Goal: Task Accomplishment & Management: Manage account settings

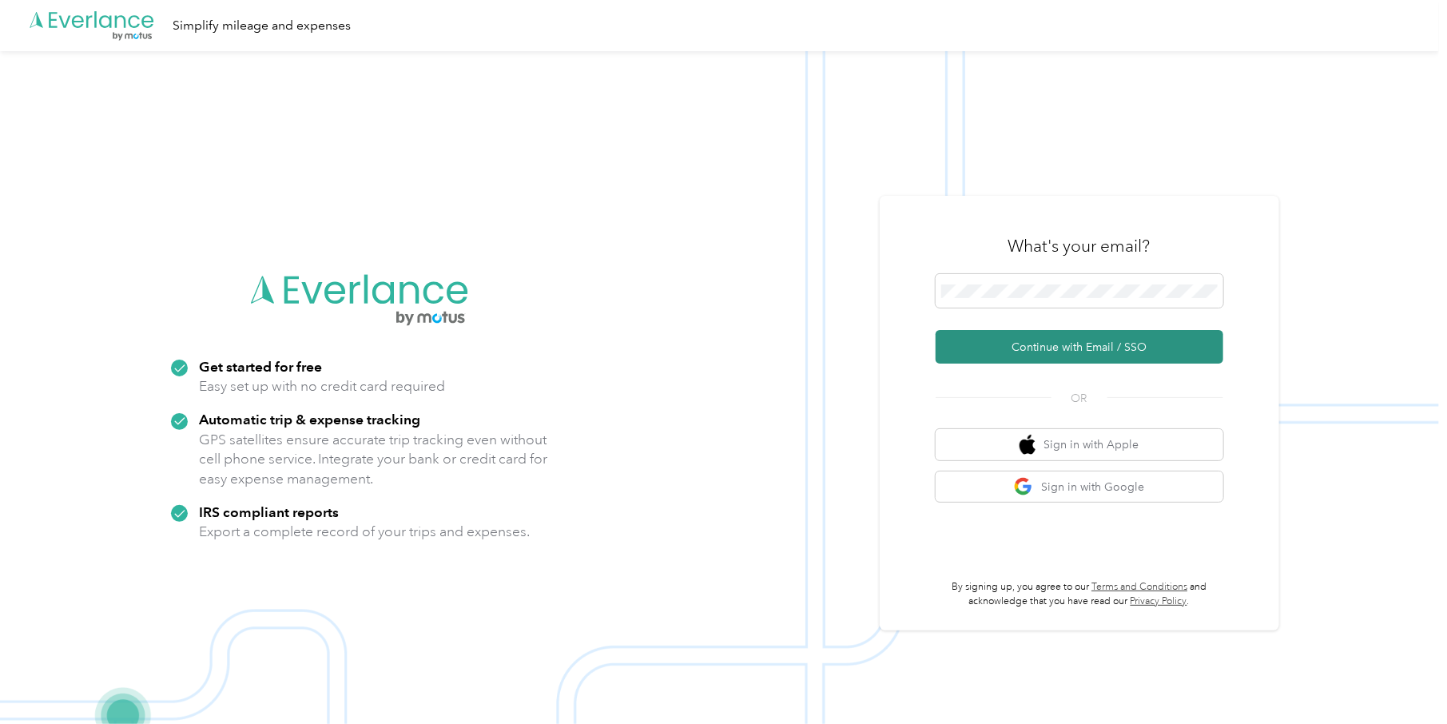
click at [1060, 341] on button "Continue with Email / SSO" at bounding box center [1079, 347] width 288 height 34
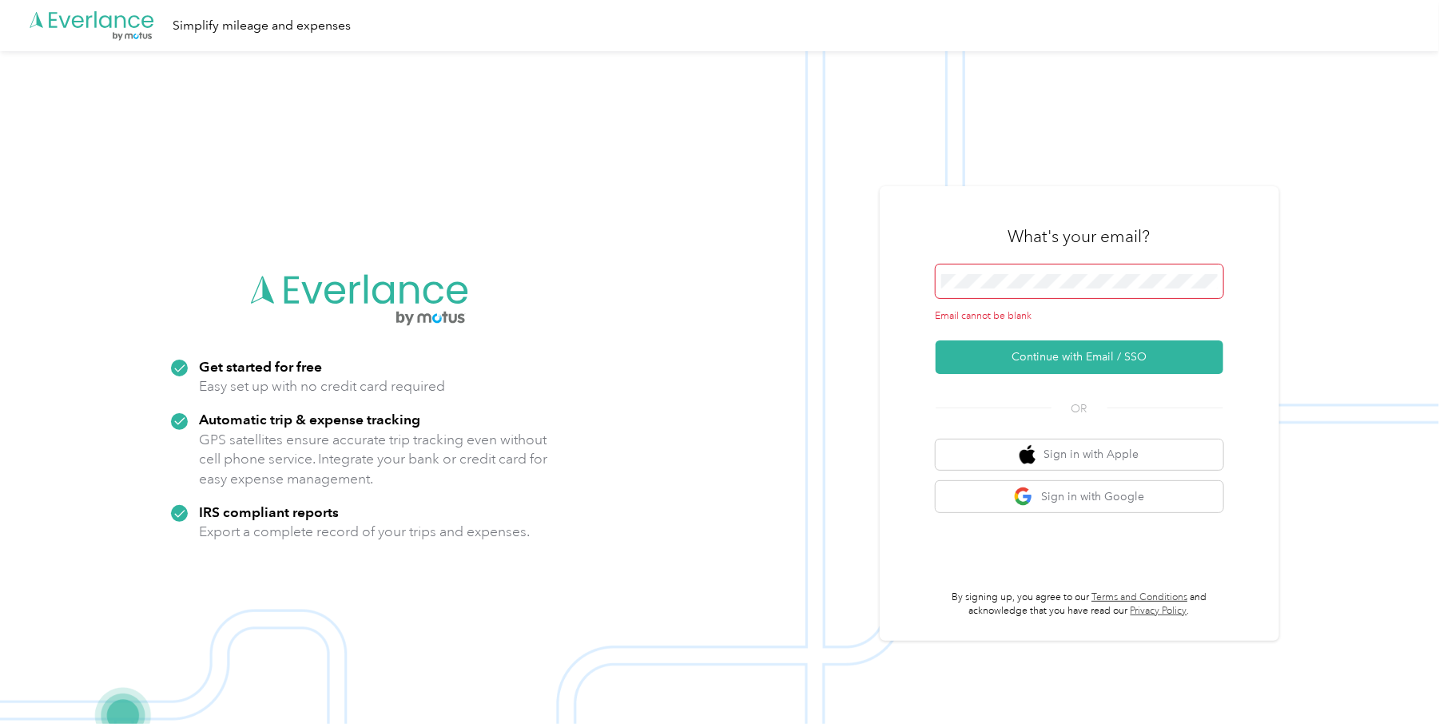
click at [1010, 268] on span at bounding box center [1079, 281] width 288 height 34
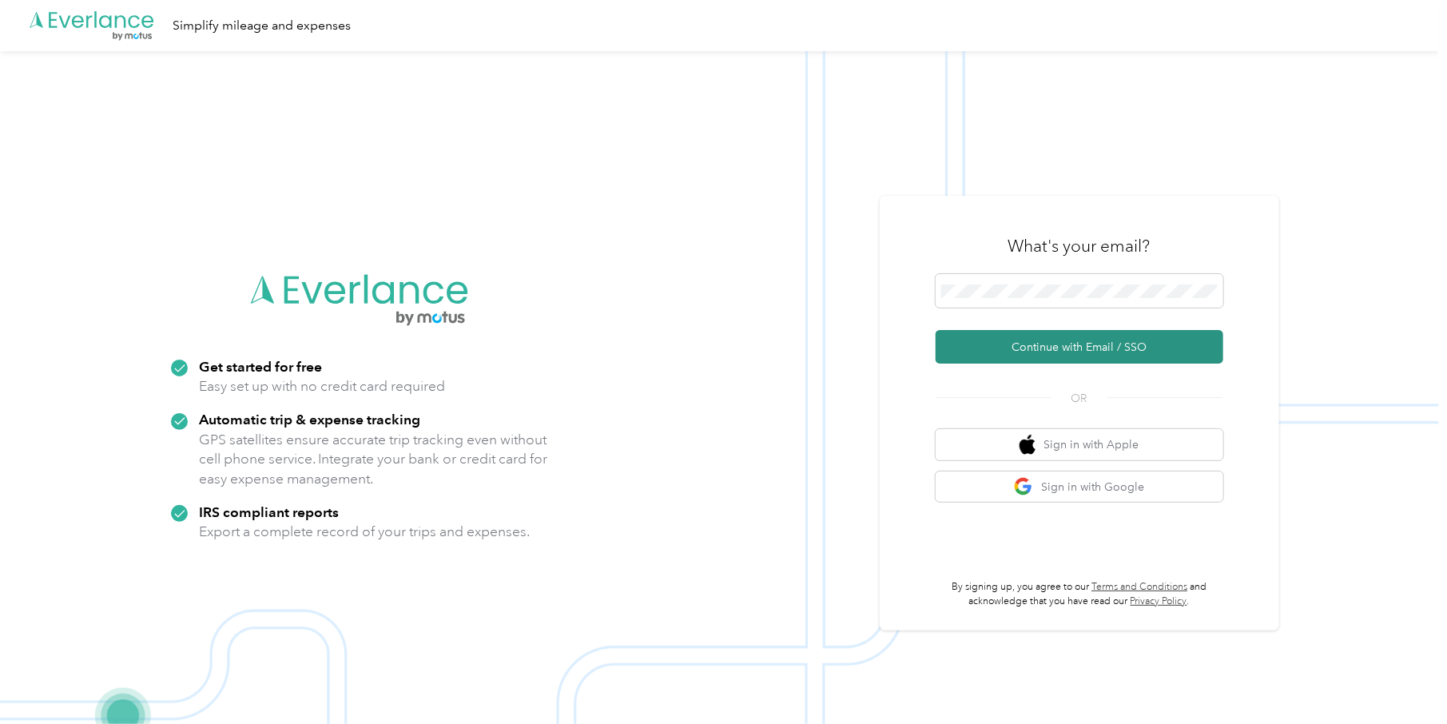
click at [1029, 344] on button "Continue with Email / SSO" at bounding box center [1079, 347] width 288 height 34
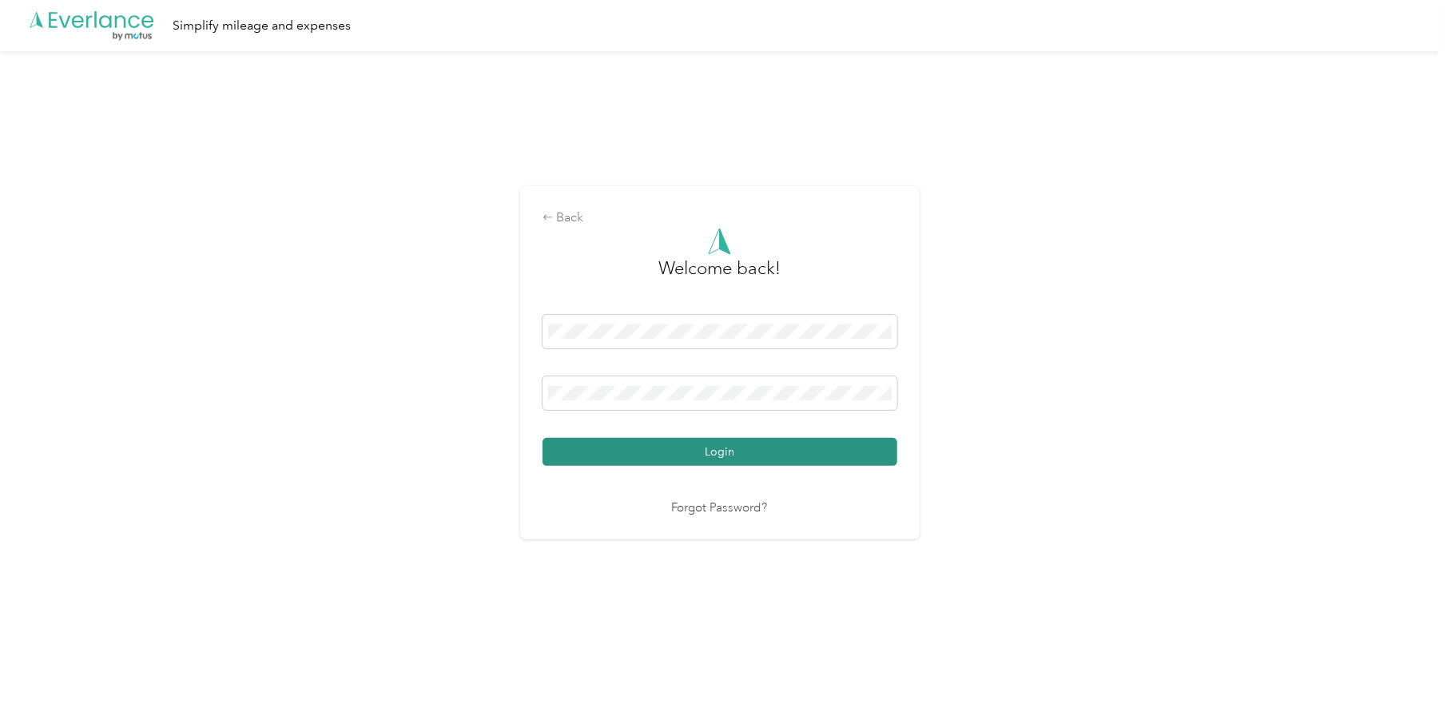
click at [715, 457] on button "Login" at bounding box center [719, 452] width 355 height 28
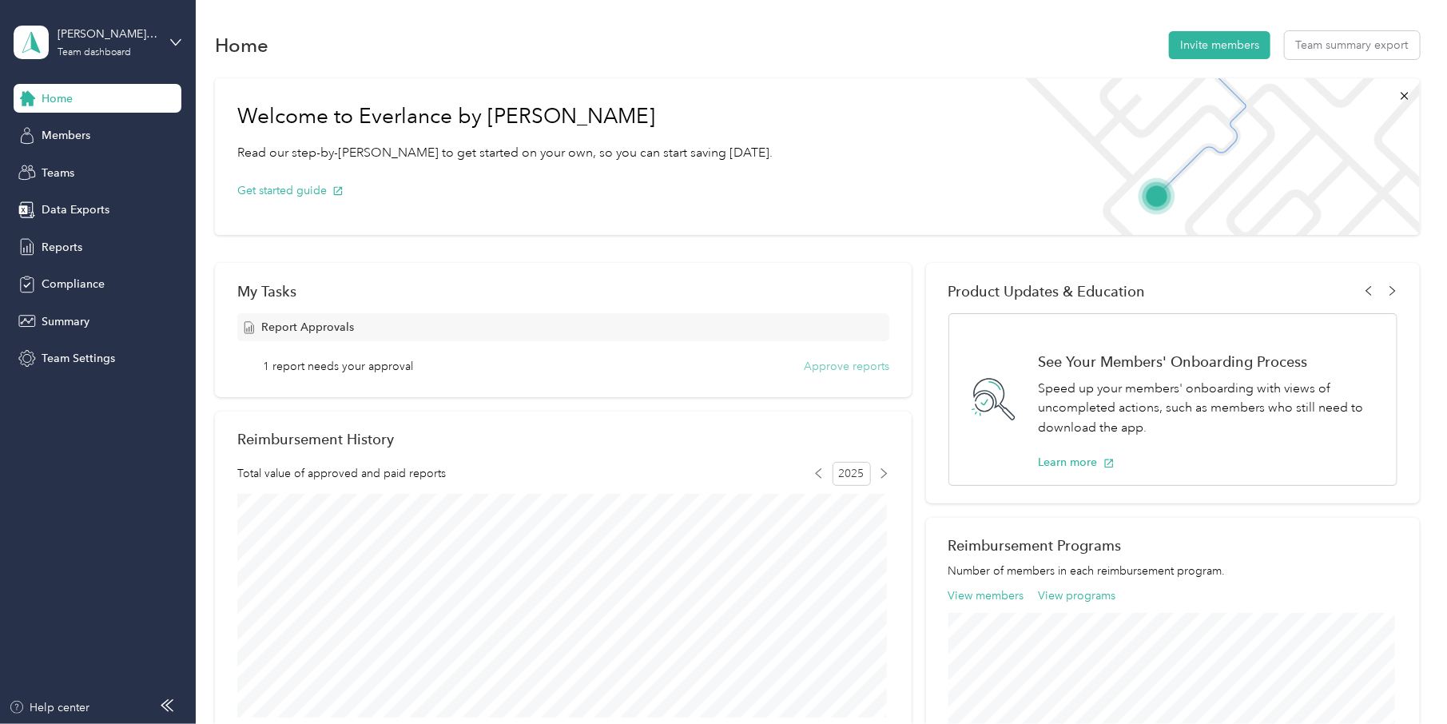
click at [856, 361] on button "Approve reports" at bounding box center [846, 366] width 85 height 17
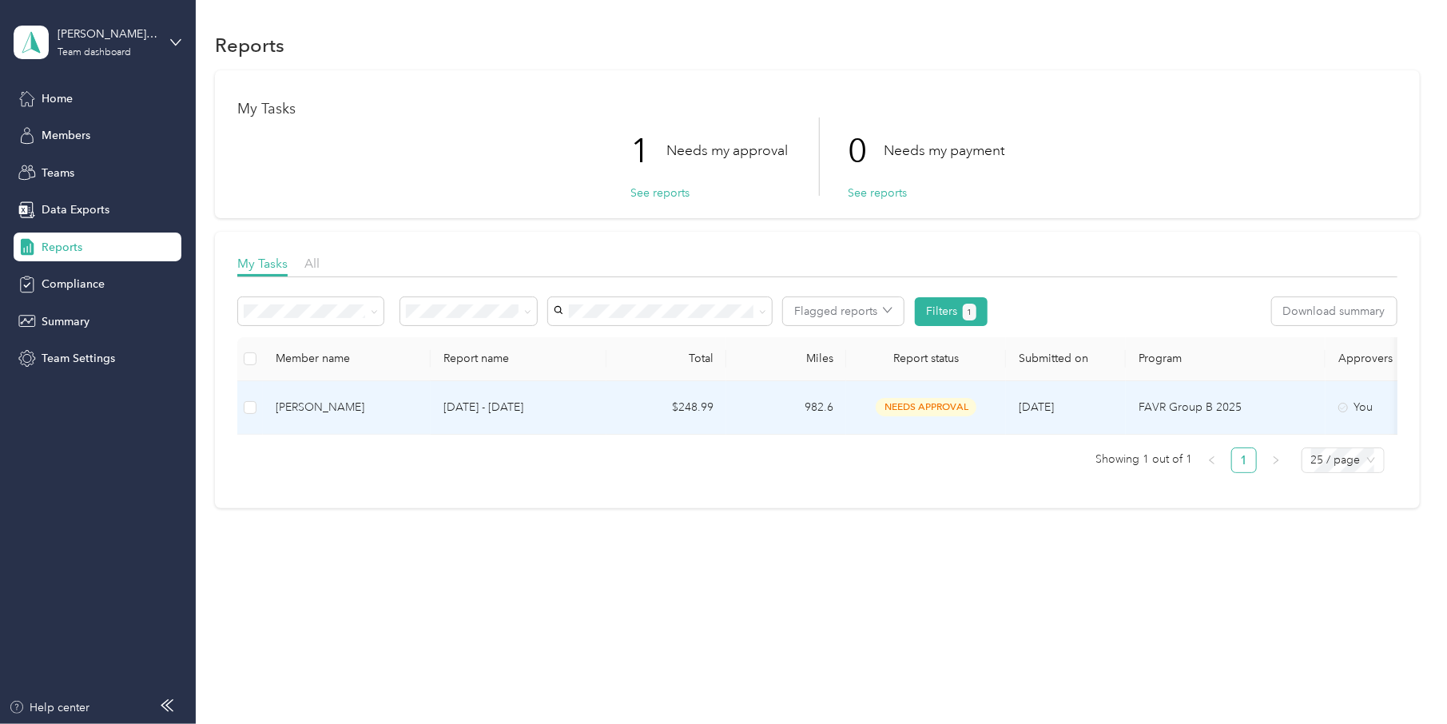
click at [344, 402] on div "[PERSON_NAME]" at bounding box center [347, 408] width 142 height 18
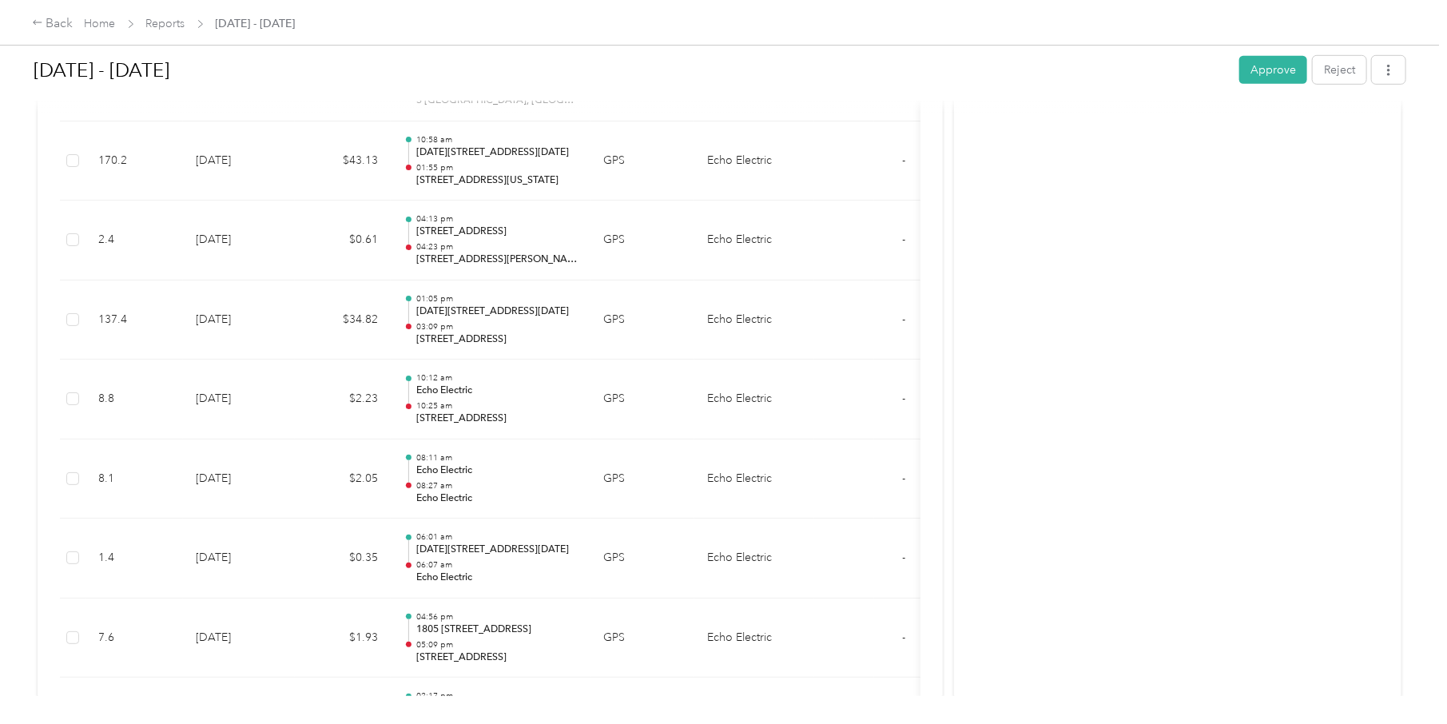
scroll to position [3960, 0]
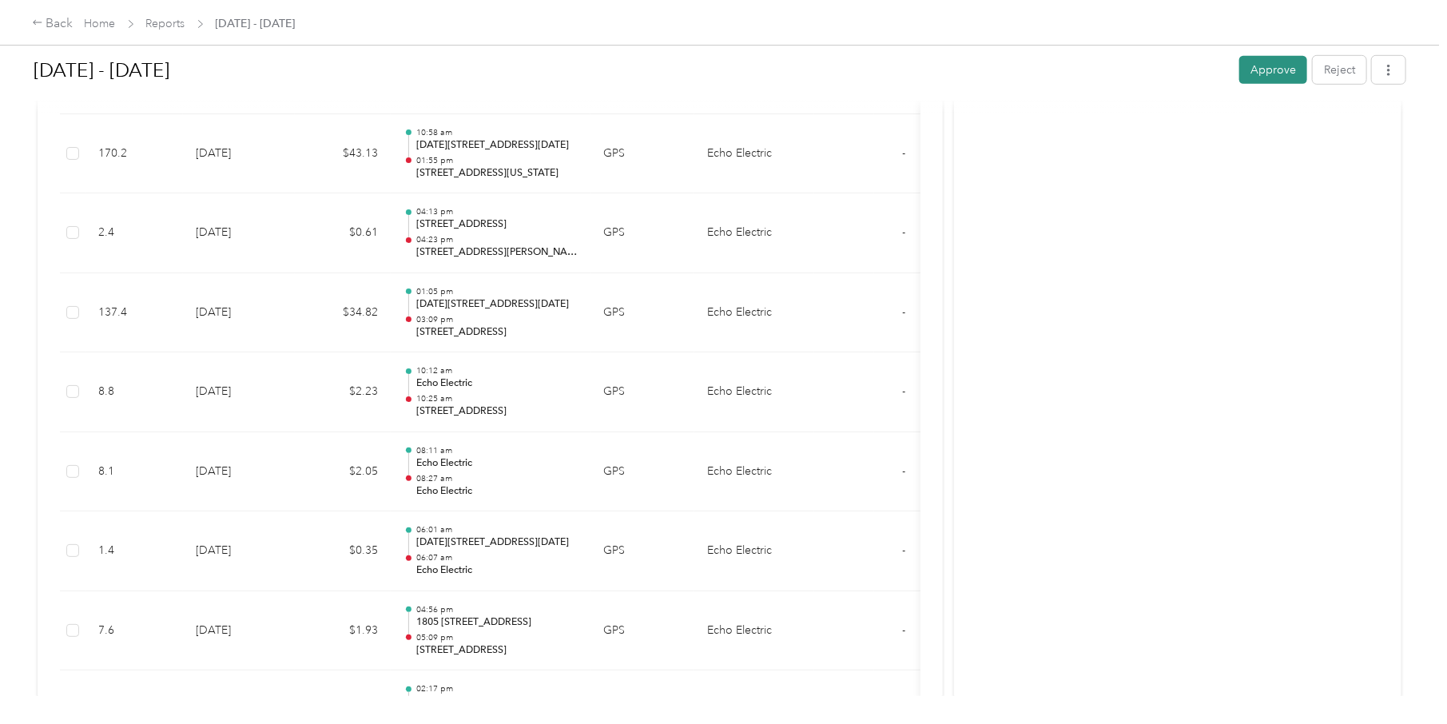
click at [1259, 69] on button "Approve" at bounding box center [1273, 70] width 68 height 28
click at [93, 23] on link "Home" at bounding box center [100, 24] width 31 height 14
